Goal: Task Accomplishment & Management: Manage account settings

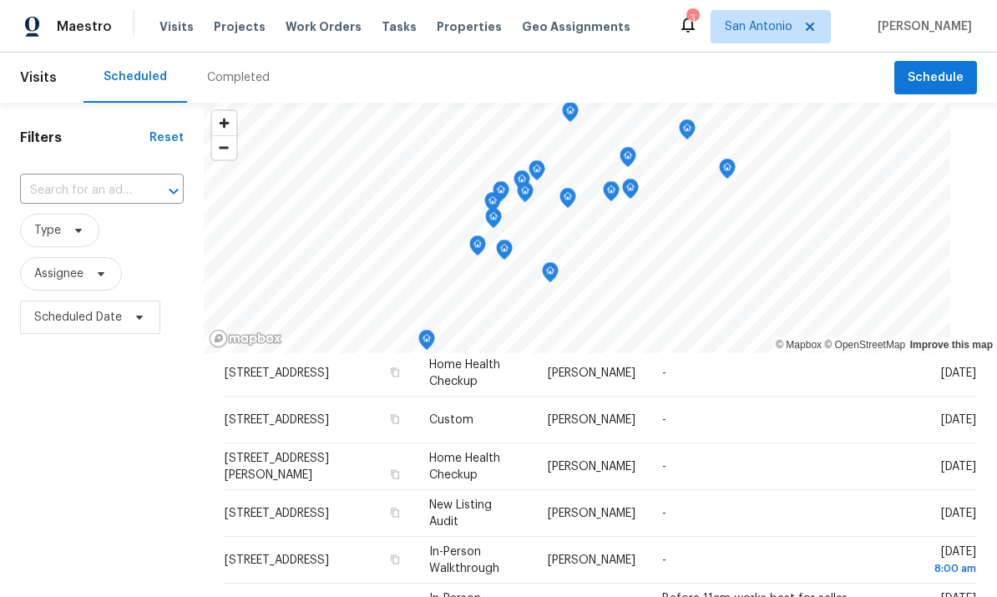
scroll to position [104, 0]
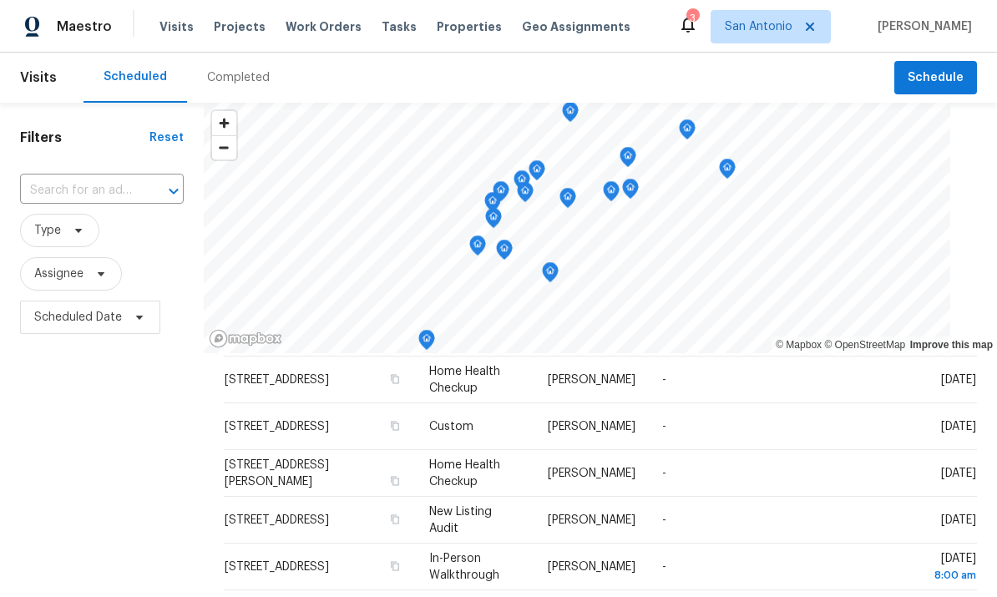
click at [0, 0] on icon at bounding box center [0, 0] width 0 height 0
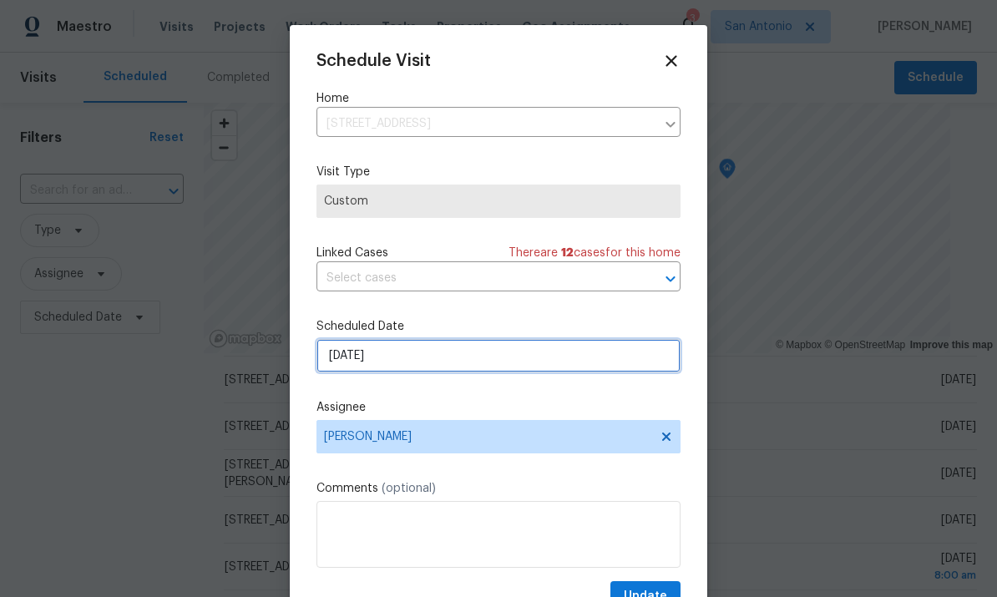
click at [461, 361] on input "10/6/2025" at bounding box center [498, 355] width 364 height 33
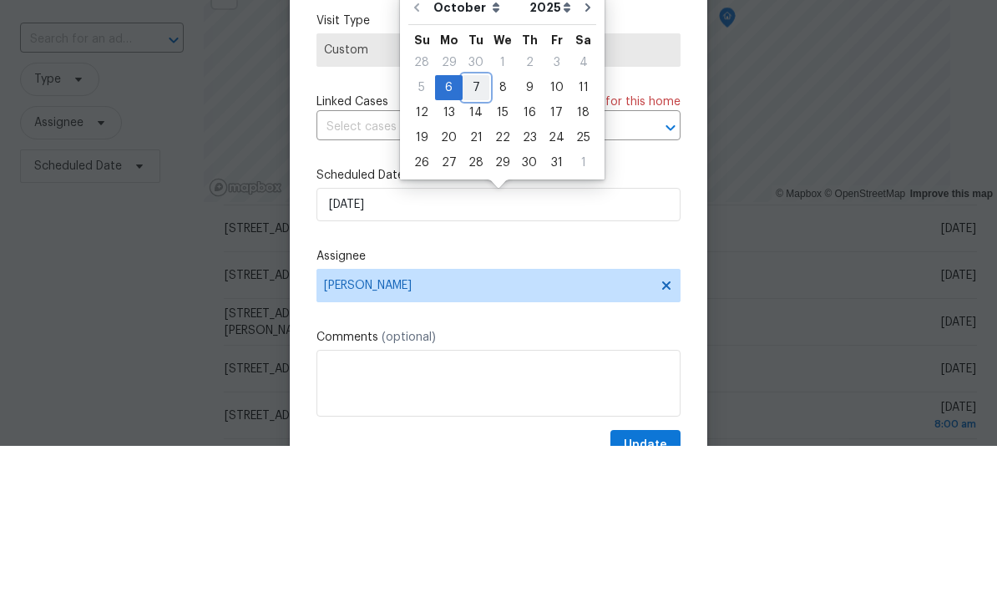
click at [471, 227] on div "7" at bounding box center [475, 238] width 27 height 23
type input "10/7/2025"
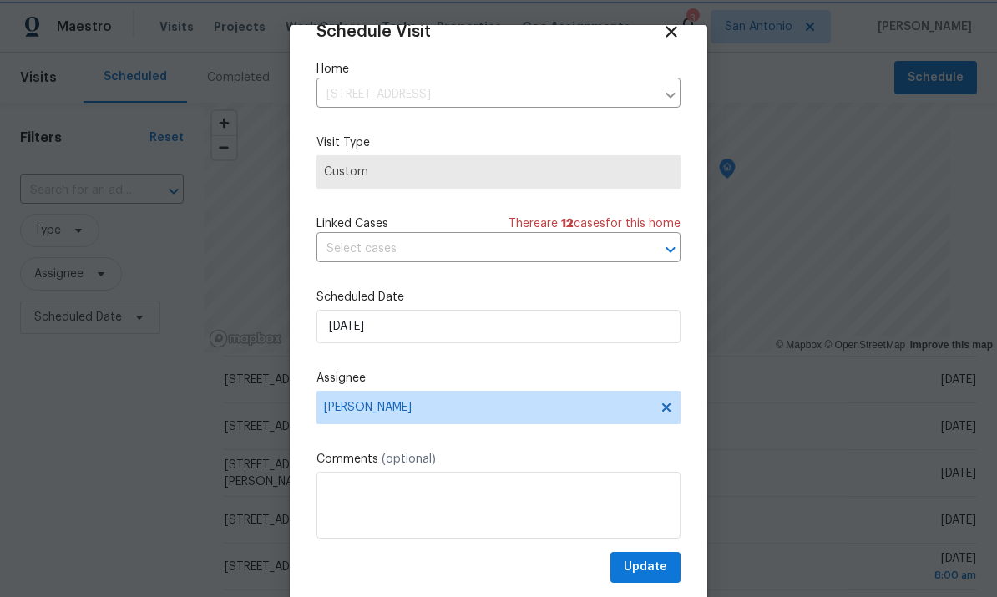
scroll to position [33, 0]
click at [649, 573] on span "Update" at bounding box center [645, 567] width 43 height 21
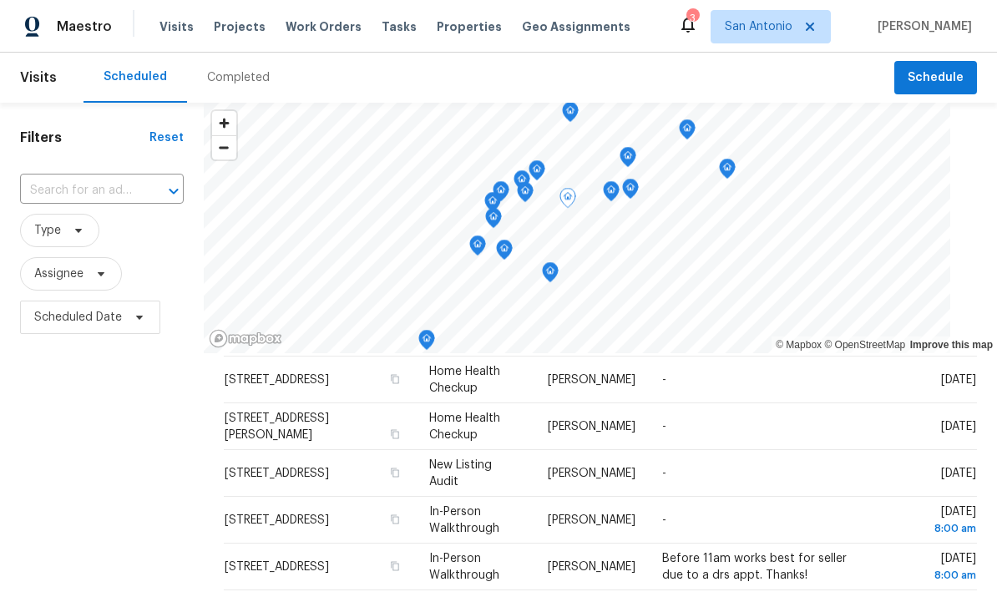
click at [0, 0] on icon at bounding box center [0, 0] width 0 height 0
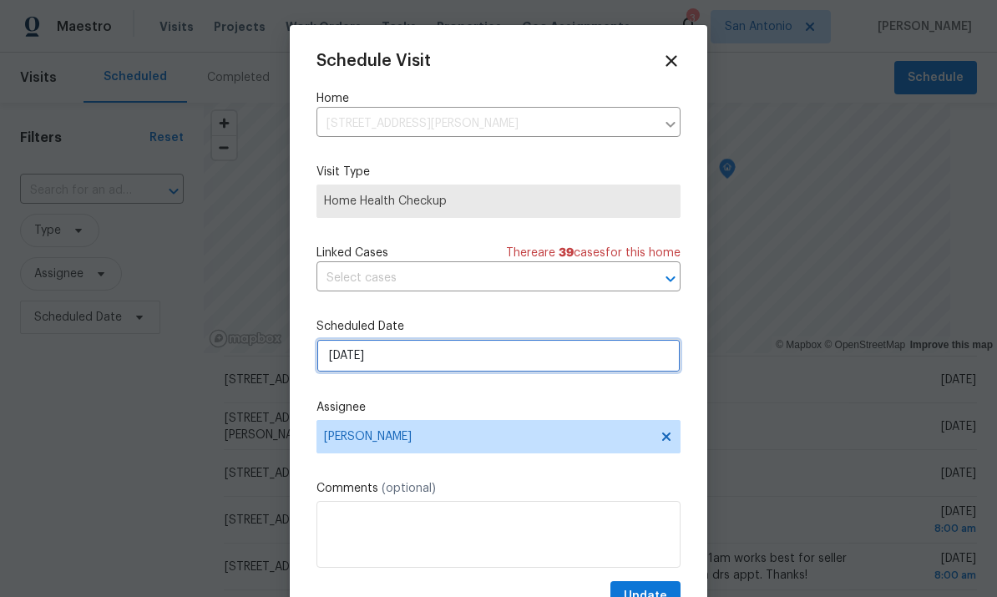
click at [432, 365] on input "10/6/2025" at bounding box center [498, 355] width 364 height 33
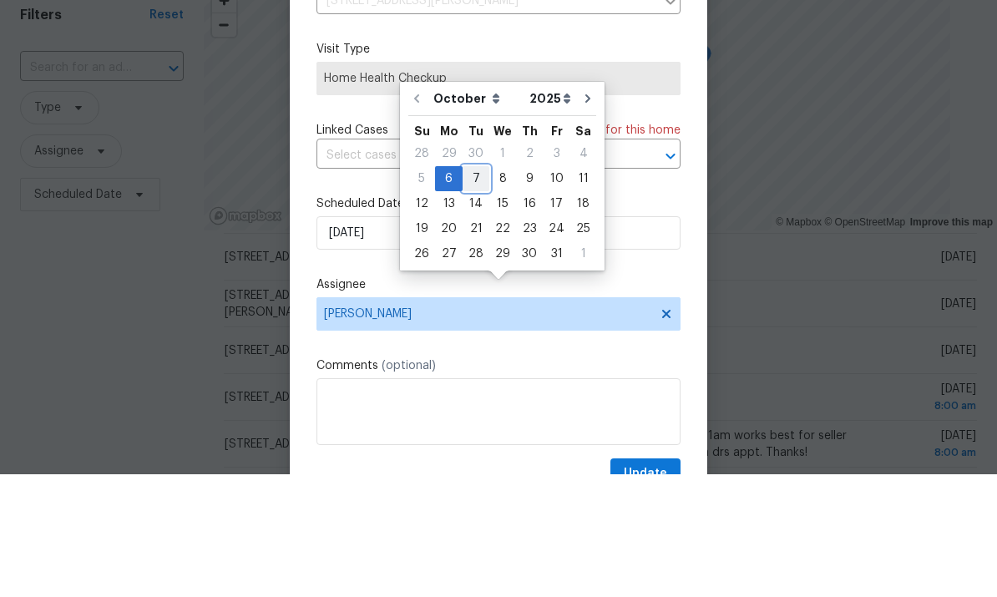
click at [469, 290] on div "7" at bounding box center [475, 301] width 27 height 23
type input "10/7/2025"
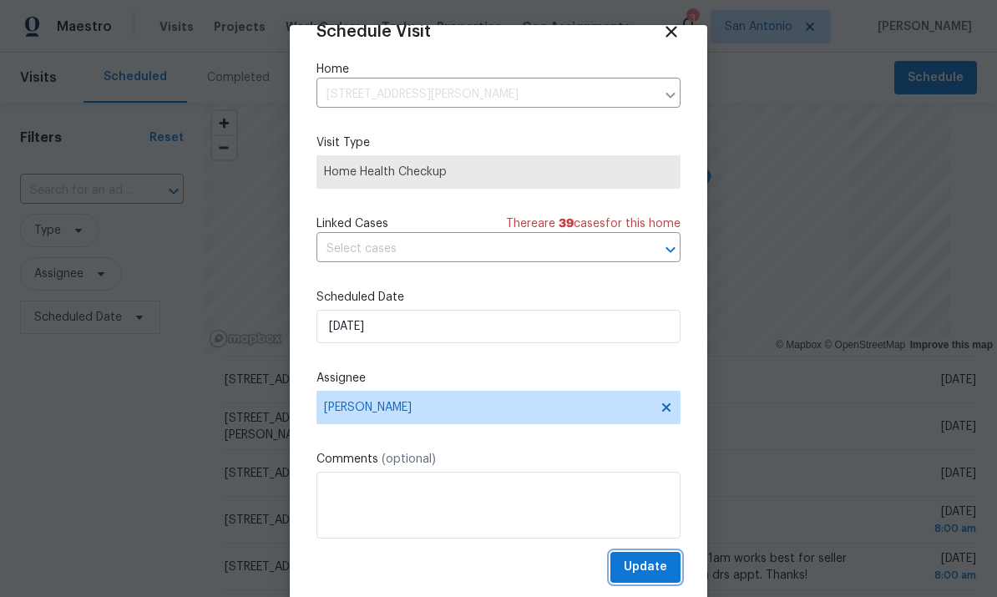
click at [657, 571] on span "Update" at bounding box center [645, 567] width 43 height 21
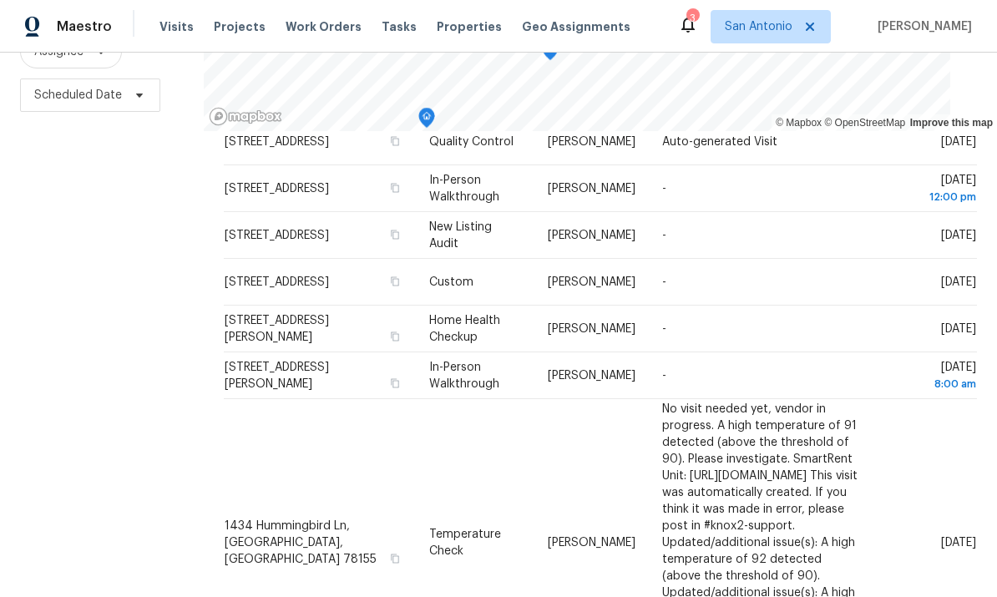
scroll to position [221, 0]
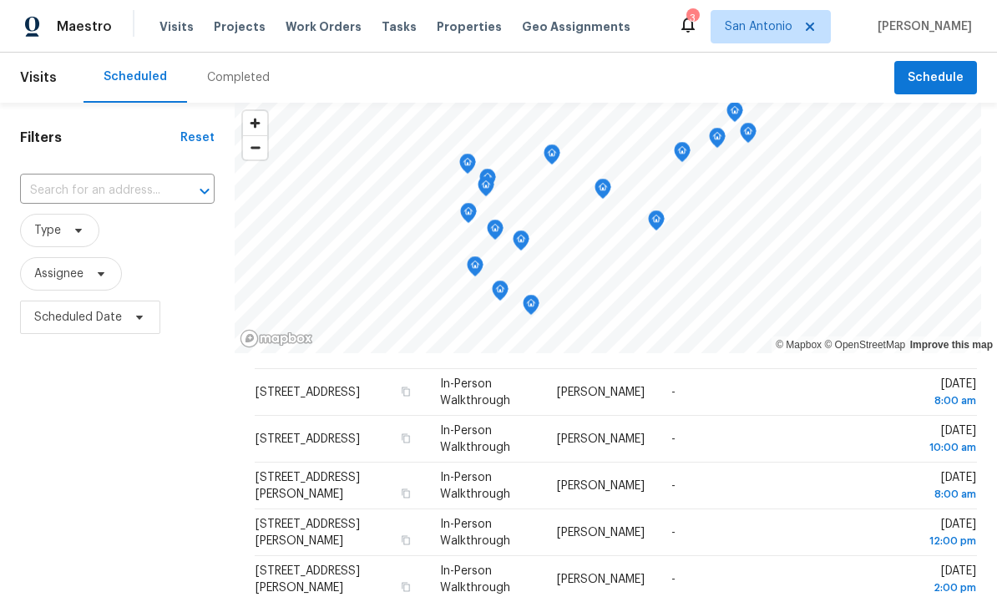
scroll to position [47, 0]
click at [833, 431] on td "-" at bounding box center [766, 437] width 216 height 47
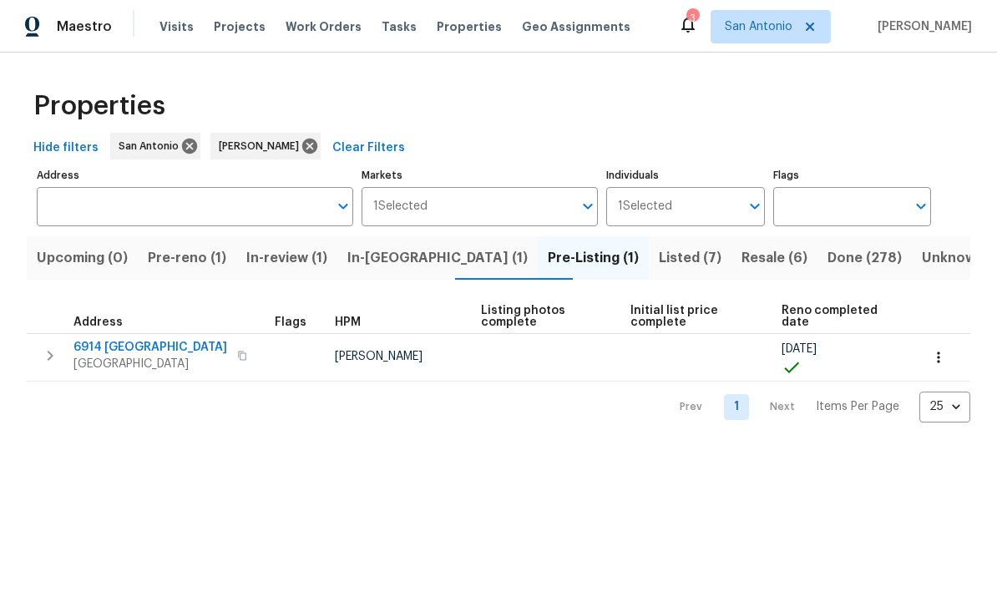
click at [741, 261] on span "Resale (6)" at bounding box center [774, 257] width 66 height 23
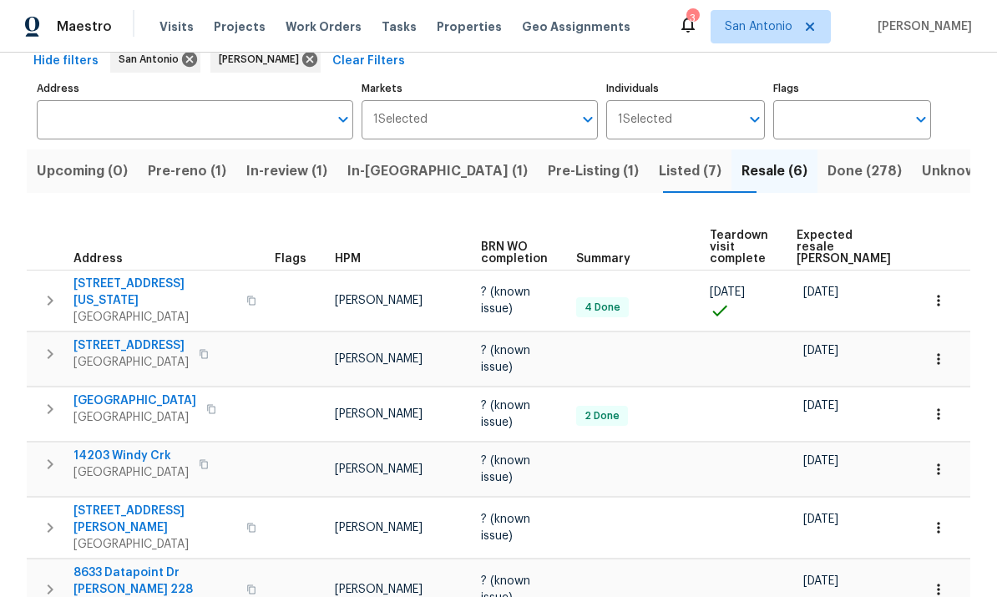
scroll to position [86, 0]
click at [140, 278] on span "2134 Virginia Blvd" at bounding box center [154, 292] width 163 height 33
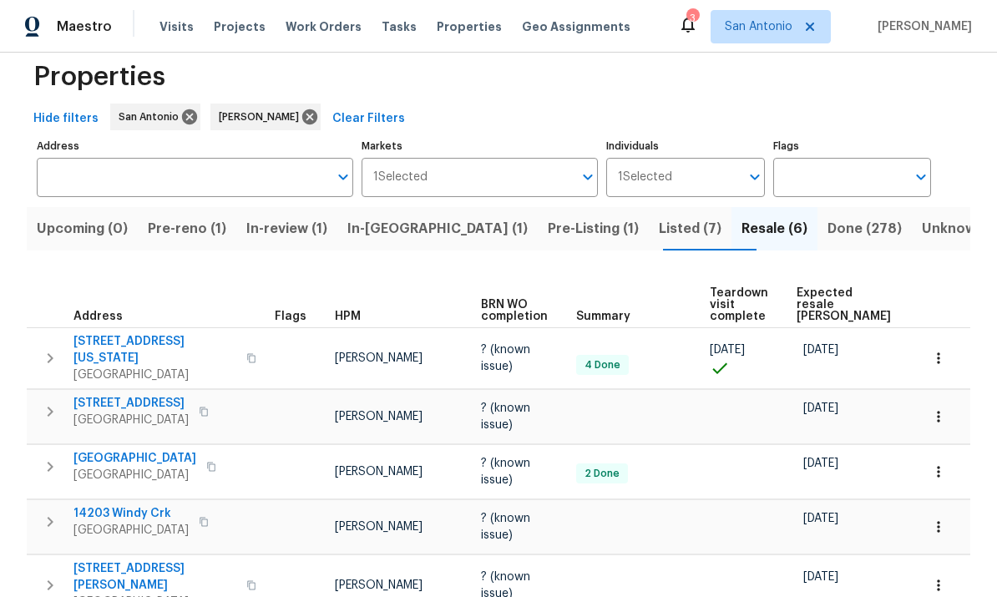
scroll to position [30, 0]
click at [816, 306] on span "Expected resale COE" at bounding box center [843, 303] width 94 height 35
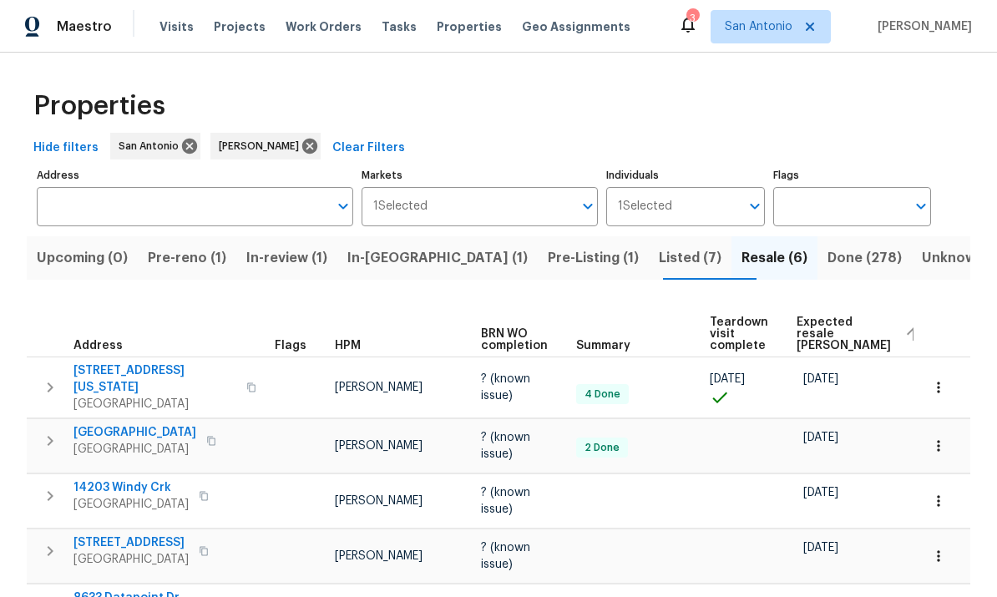
click at [940, 384] on icon "button" at bounding box center [938, 387] width 17 height 17
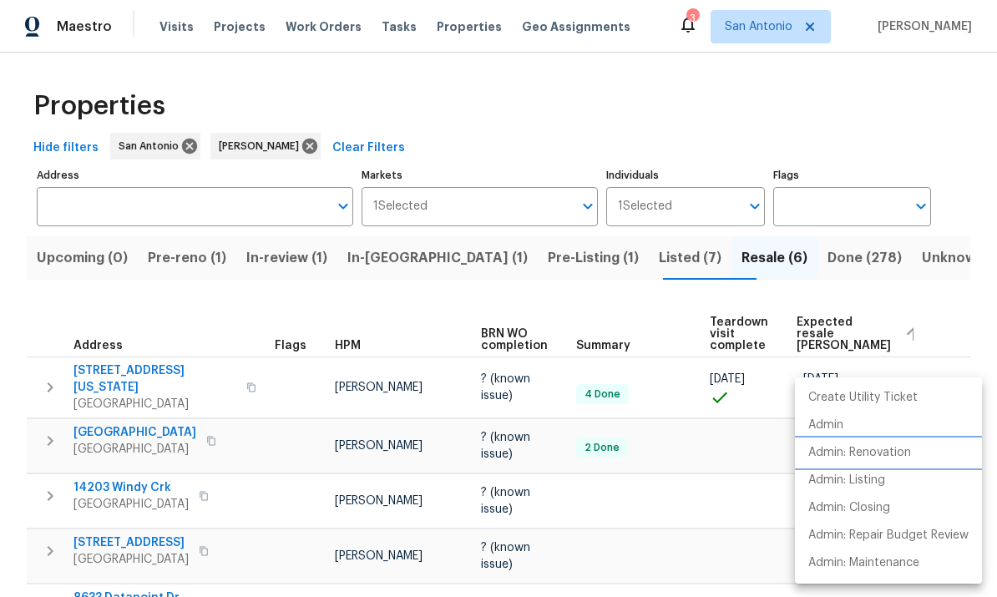
click at [897, 454] on p "Admin: Renovation" at bounding box center [859, 453] width 103 height 18
click at [594, 311] on div at bounding box center [498, 298] width 997 height 597
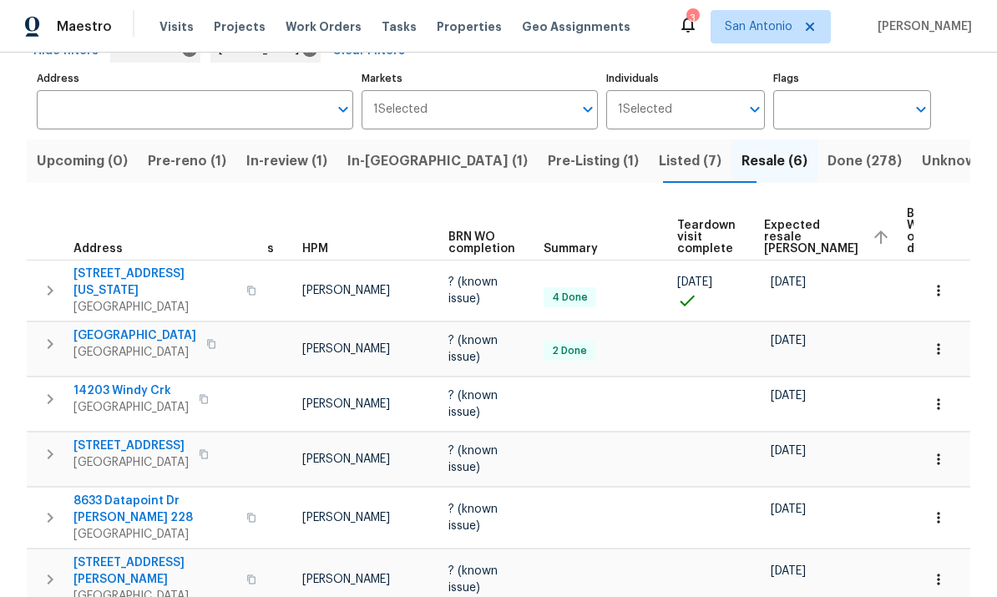
scroll to position [96, 0]
click at [940, 510] on icon "button" at bounding box center [938, 518] width 17 height 17
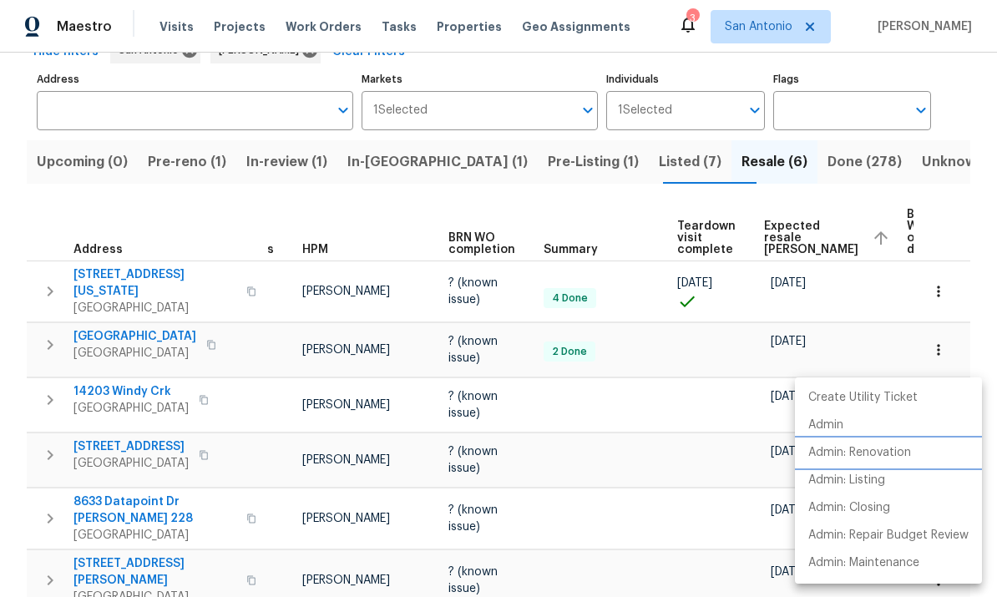
click at [868, 452] on p "Admin: Renovation" at bounding box center [859, 453] width 103 height 18
click at [624, 499] on div at bounding box center [498, 298] width 997 height 597
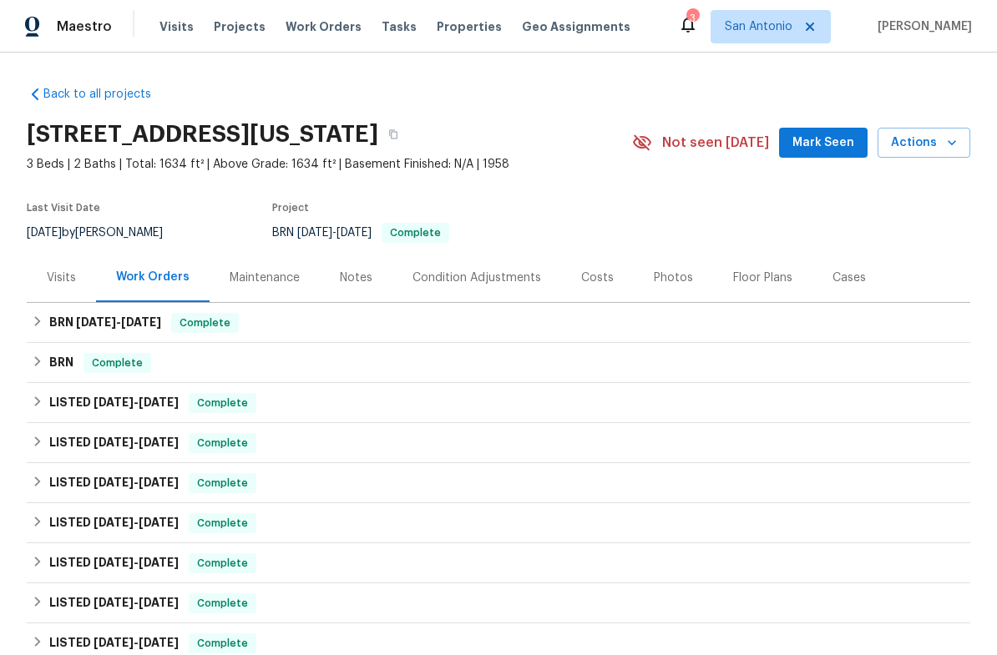
click at [370, 285] on div "Notes" at bounding box center [356, 277] width 73 height 49
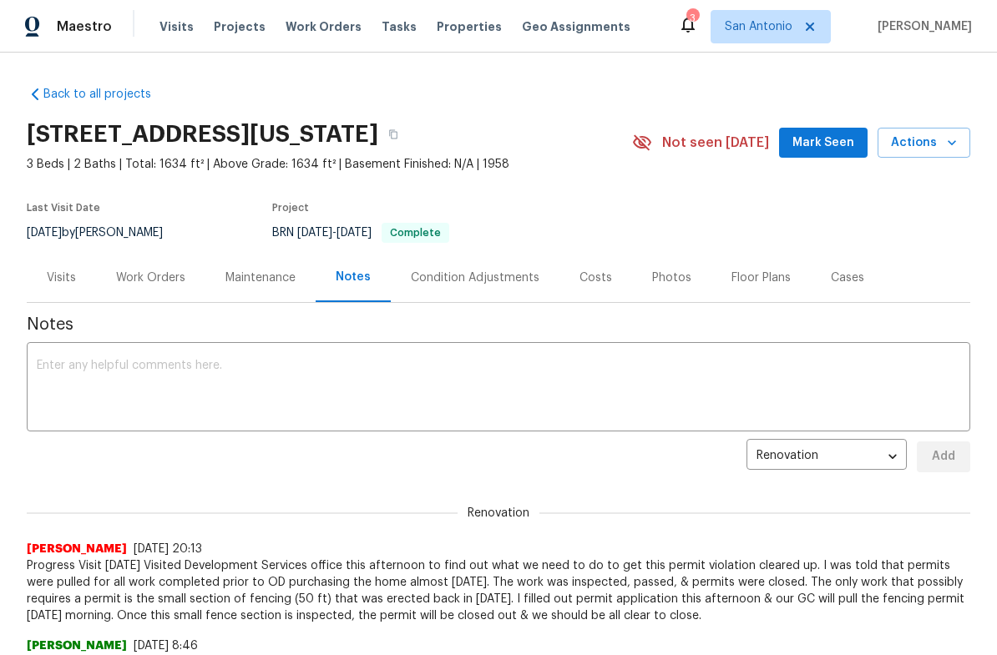
click at [831, 149] on span "Mark Seen" at bounding box center [823, 143] width 62 height 21
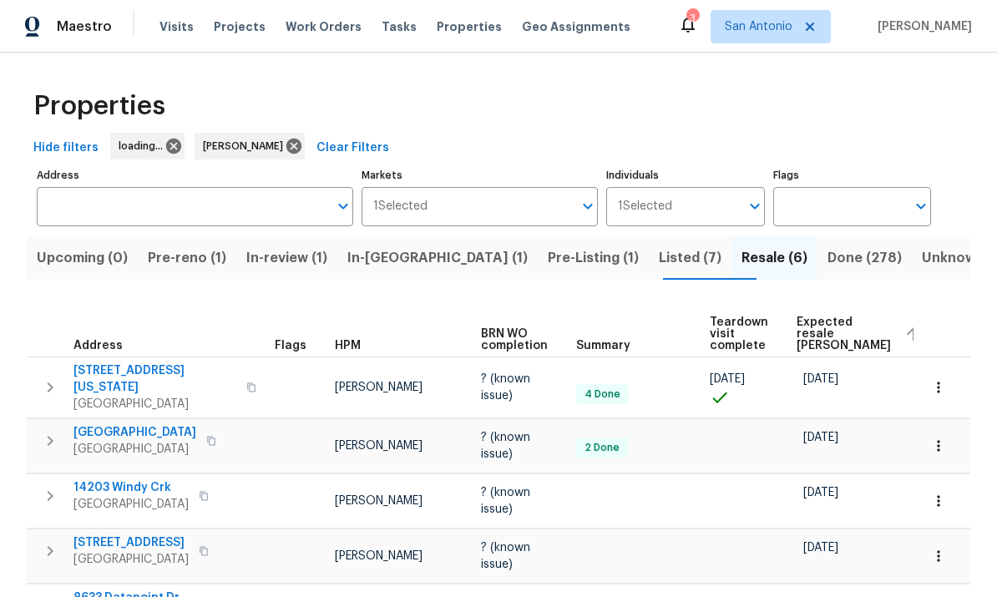
click at [659, 265] on span "Listed (7)" at bounding box center [690, 257] width 63 height 23
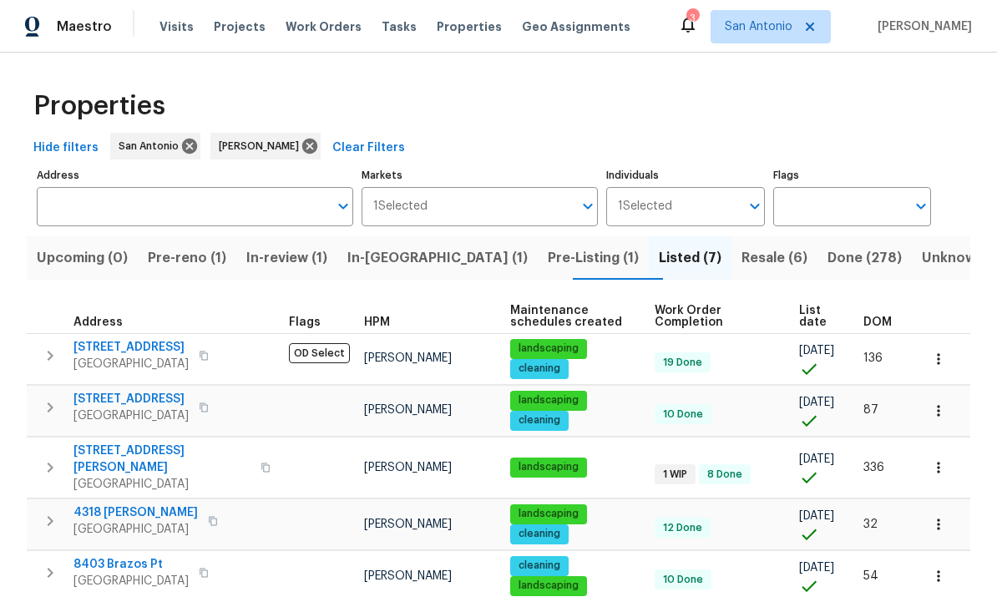
click at [813, 317] on span "List date" at bounding box center [817, 316] width 36 height 23
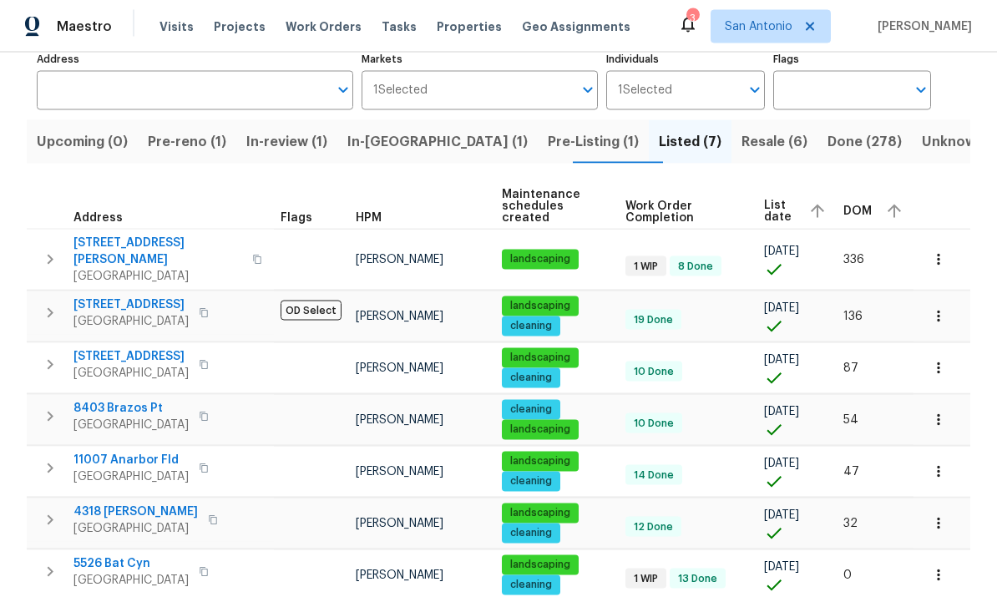
scroll to position [43, 0]
click at [124, 572] on span "San Antonio, TX 78252" at bounding box center [130, 580] width 115 height 17
click at [548, 130] on span "Pre-Listing (1)" at bounding box center [593, 141] width 91 height 23
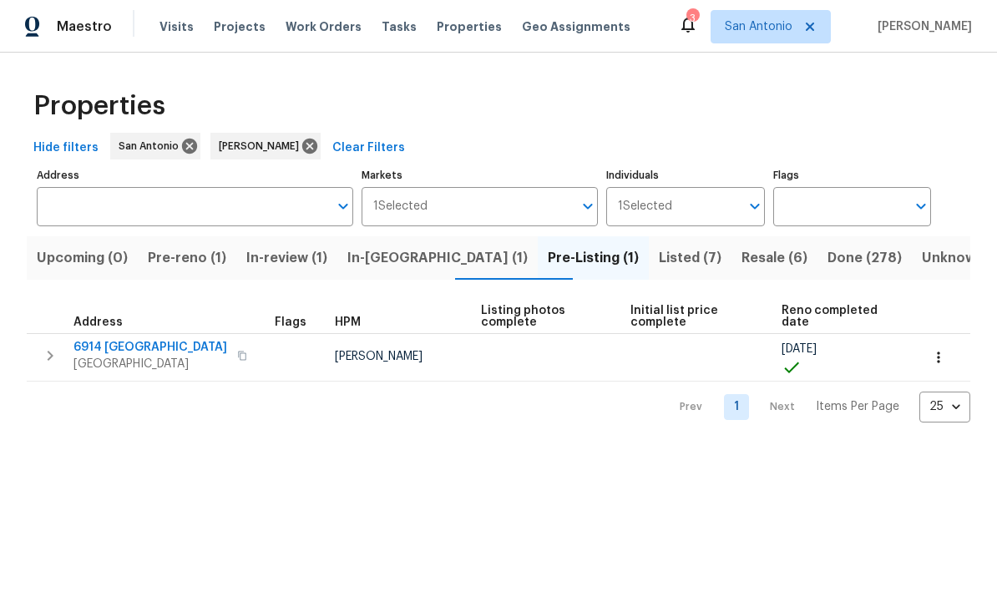
click at [397, 263] on span "In-[GEOGRAPHIC_DATA] (1)" at bounding box center [437, 257] width 180 height 23
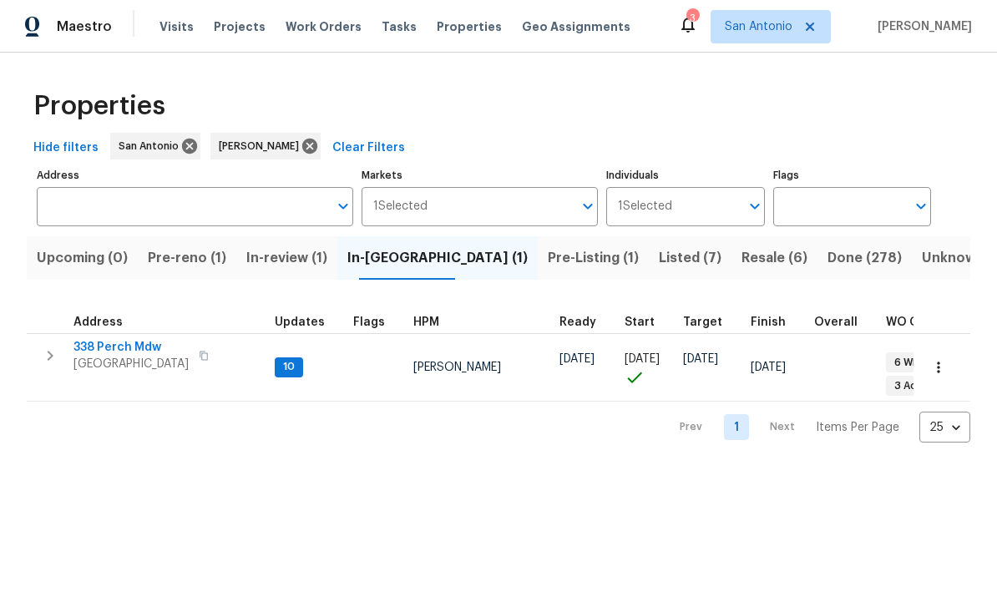
click at [128, 365] on span "San Antonio, TX 78253" at bounding box center [130, 364] width 115 height 17
click at [288, 258] on span "In-review (1)" at bounding box center [286, 257] width 81 height 23
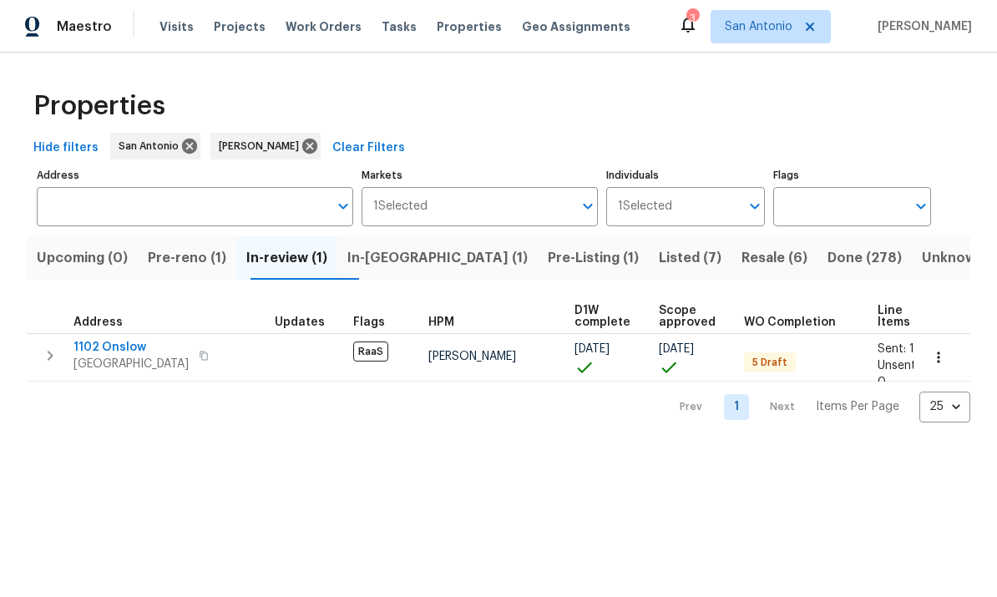
click at [184, 265] on span "Pre-reno (1)" at bounding box center [187, 257] width 78 height 23
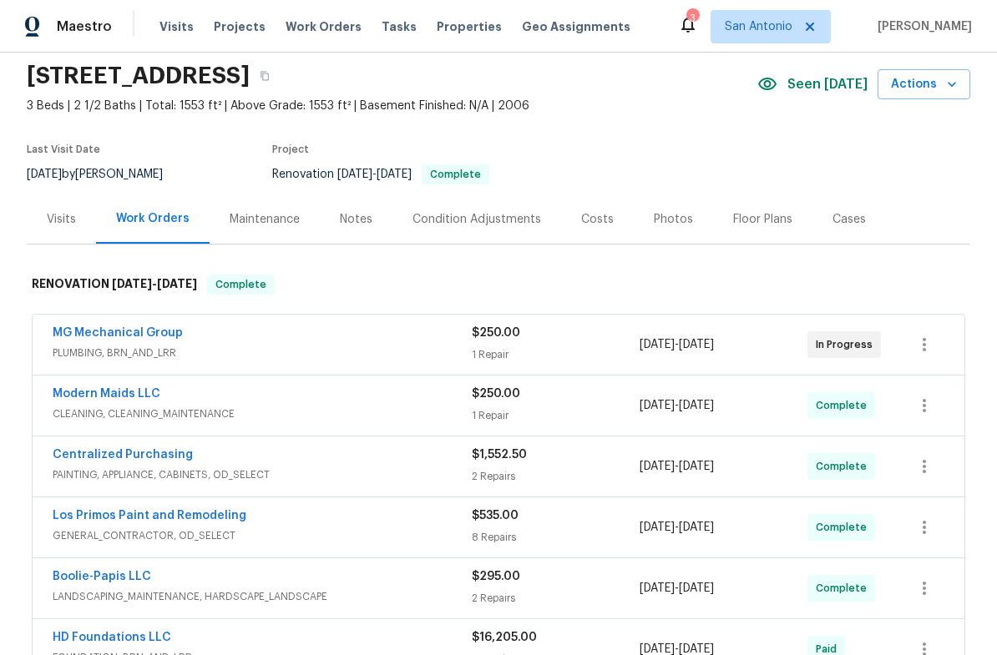
scroll to position [60, 0]
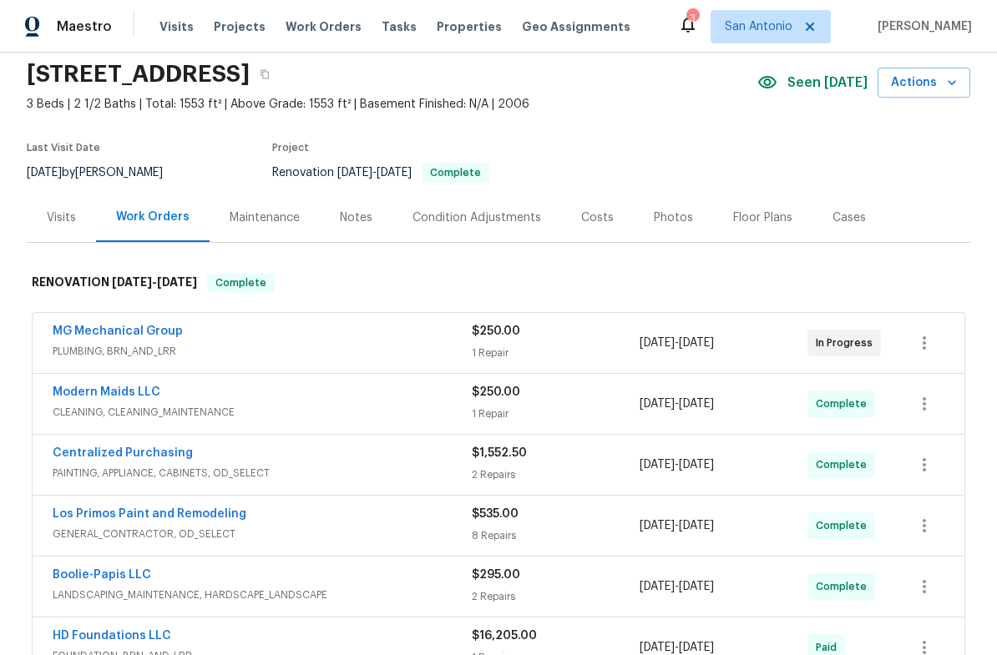
click at [324, 349] on span "PLUMBING, BRN_AND_LRR" at bounding box center [262, 351] width 419 height 17
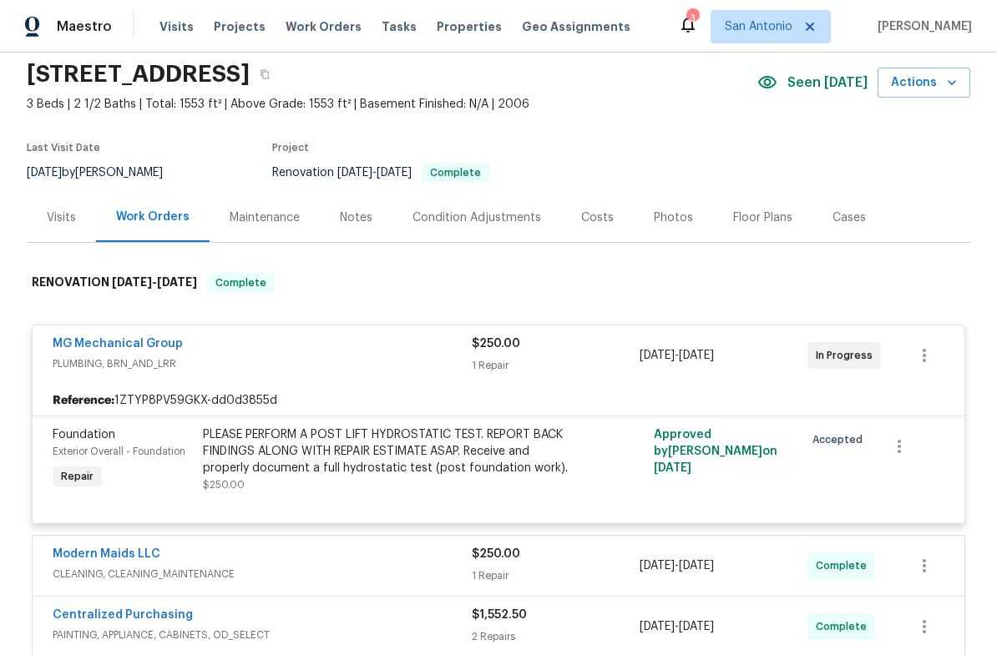
click at [392, 454] on div "PLEASE PERFORM A POST LIFT HYDROSTATIC TEST. REPORT BACK FINDINGS ALONG WITH RE…" at bounding box center [386, 452] width 366 height 50
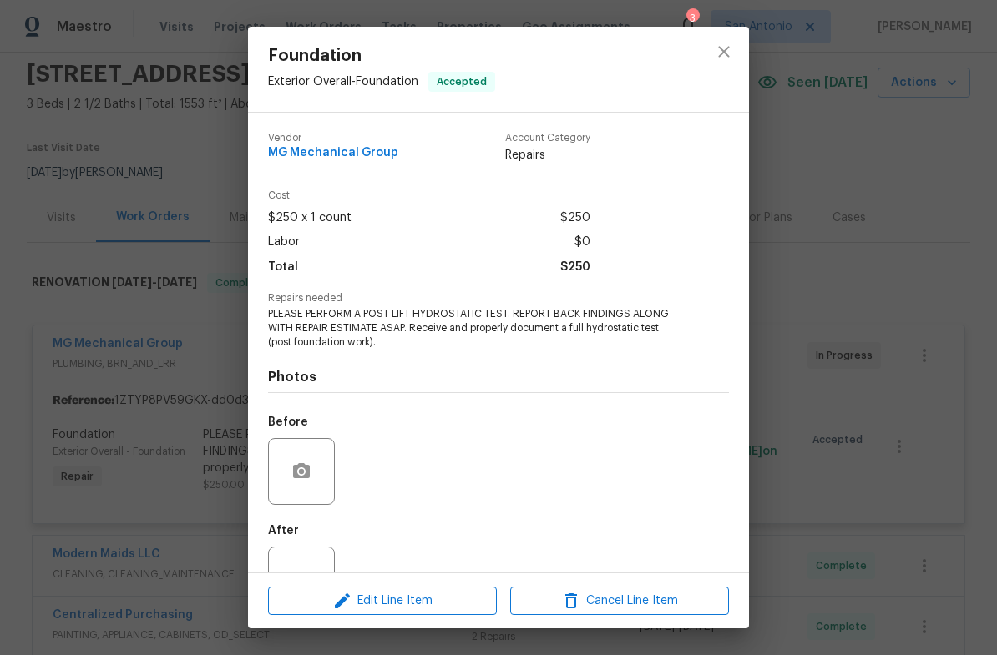
scroll to position [-1, 0]
click at [726, 45] on icon "close" at bounding box center [724, 52] width 20 height 20
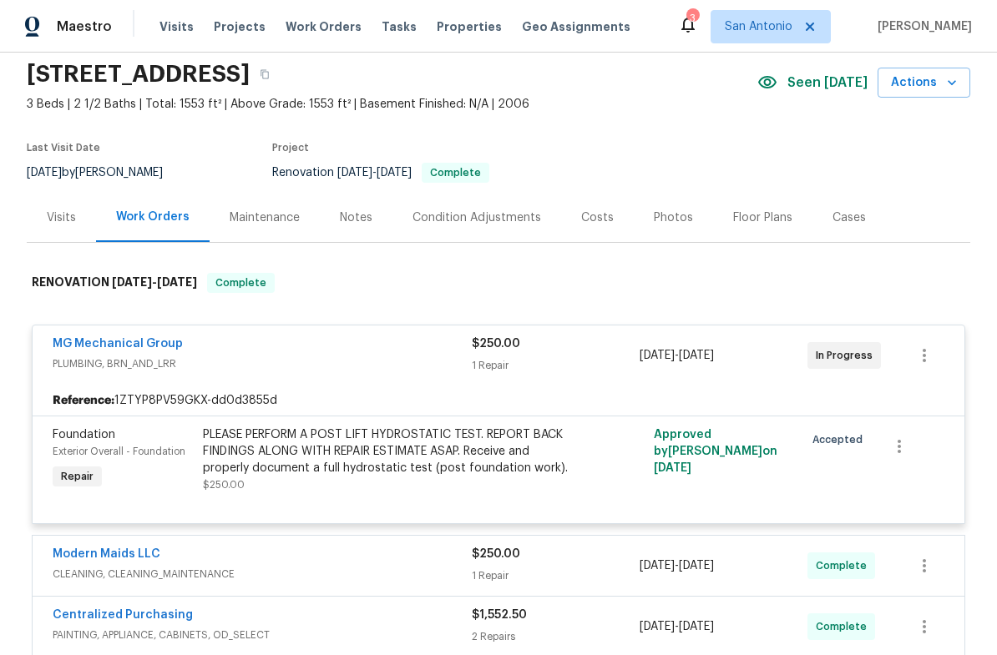
scroll to position [0, 0]
click at [335, 354] on div "MG Mechanical Group" at bounding box center [262, 346] width 419 height 20
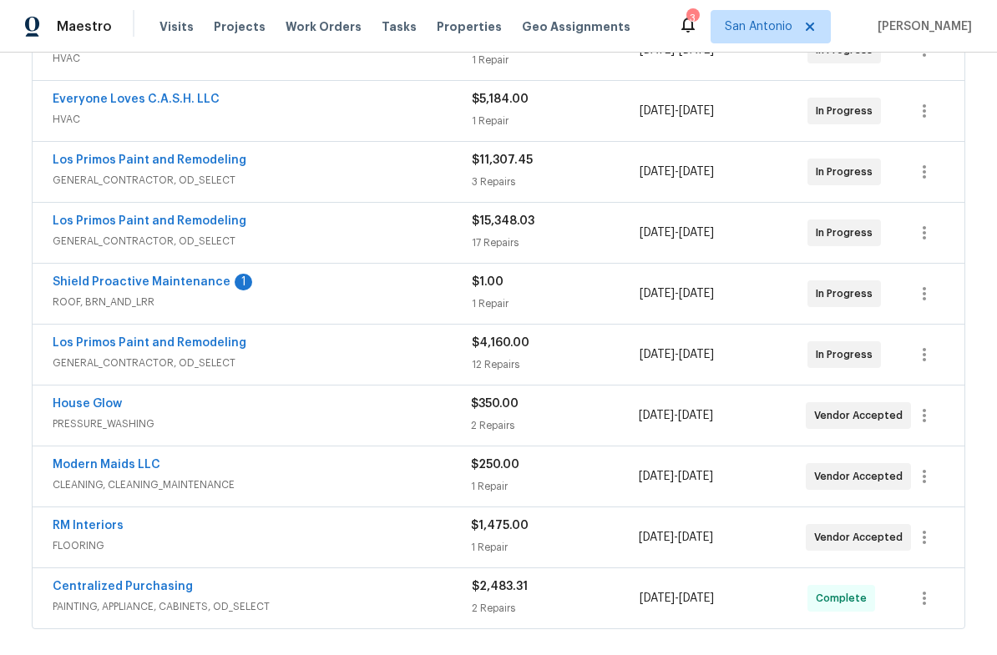
scroll to position [435, 0]
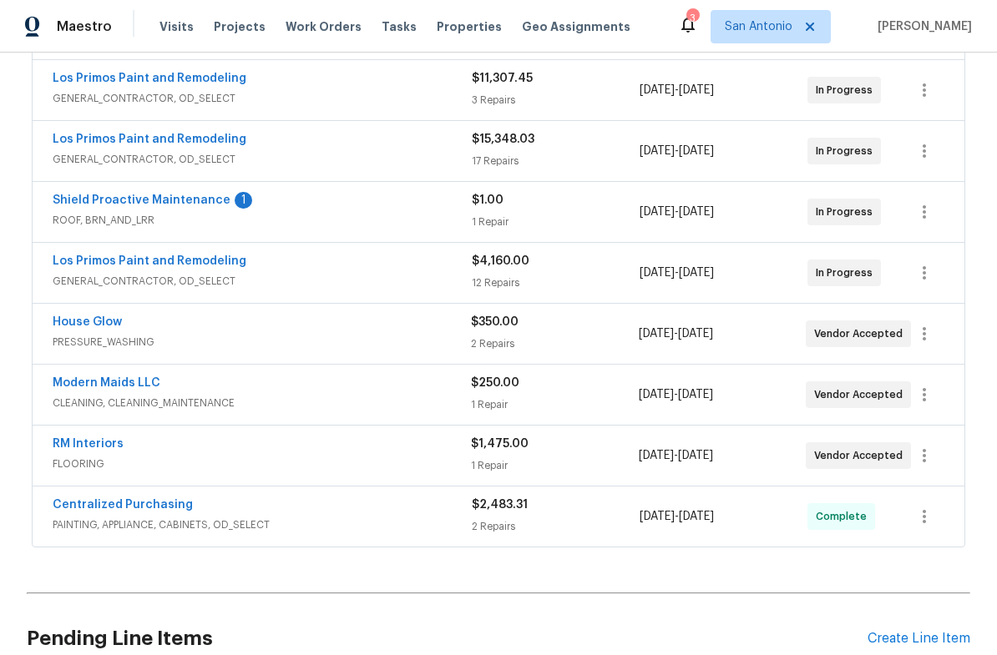
click at [156, 203] on link "Shield Proactive Maintenance" at bounding box center [142, 201] width 178 height 12
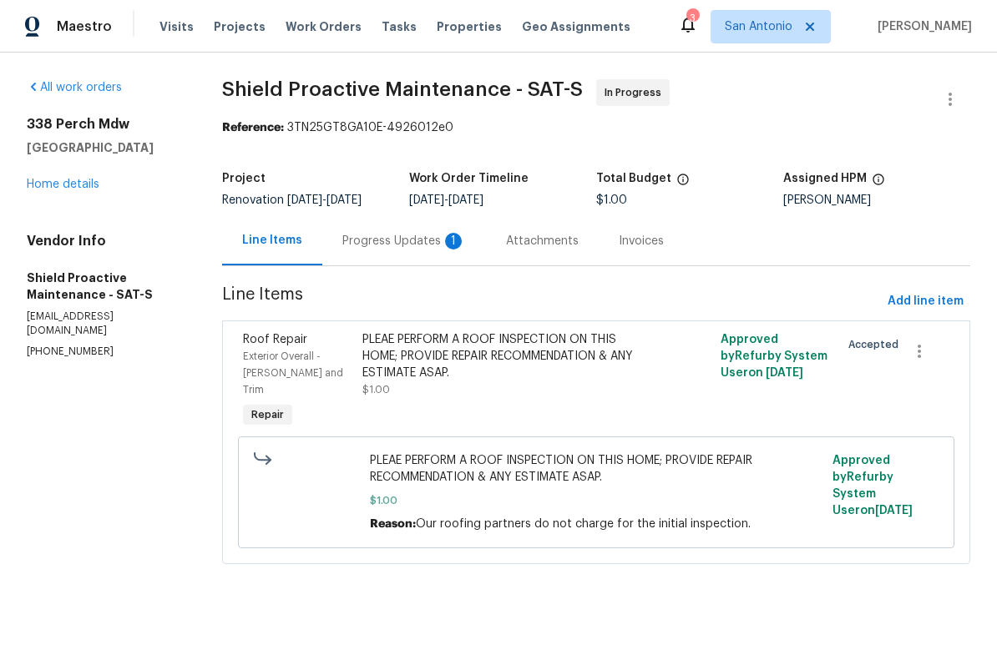
click at [403, 247] on div "Progress Updates 1" at bounding box center [404, 241] width 124 height 17
